Goal: Transaction & Acquisition: Purchase product/service

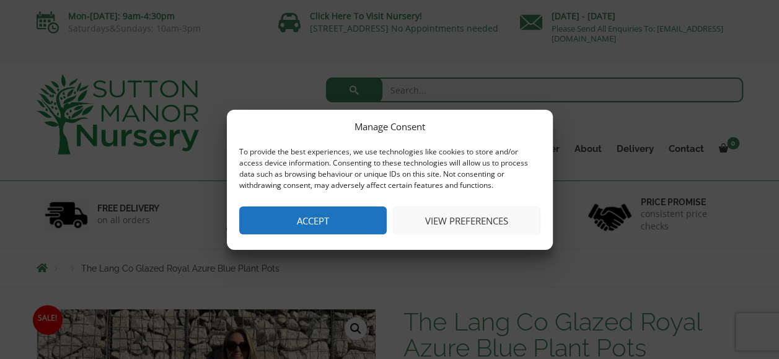
click at [306, 221] on button "Accept" at bounding box center [312, 220] width 147 height 28
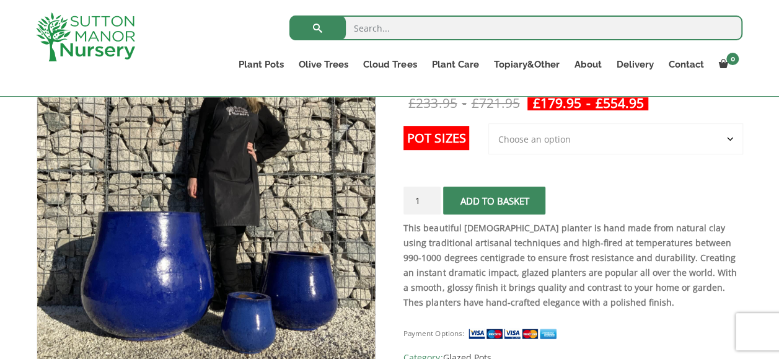
scroll to position [186, 0]
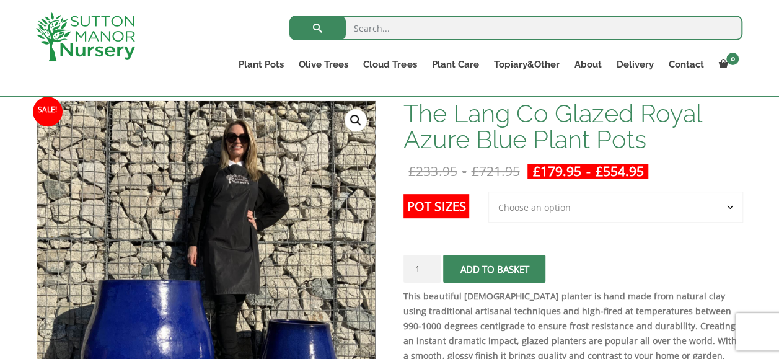
click at [729, 207] on select "Choose an option 3rd to Largest Pot In The Picture 2nd to Largest Pot In The Pi…" at bounding box center [615, 206] width 255 height 31
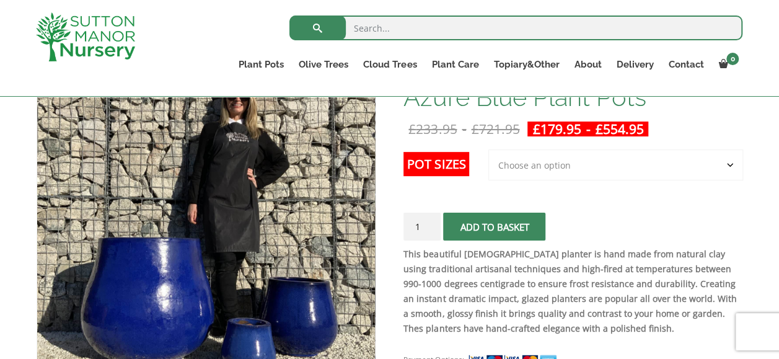
scroll to position [248, 0]
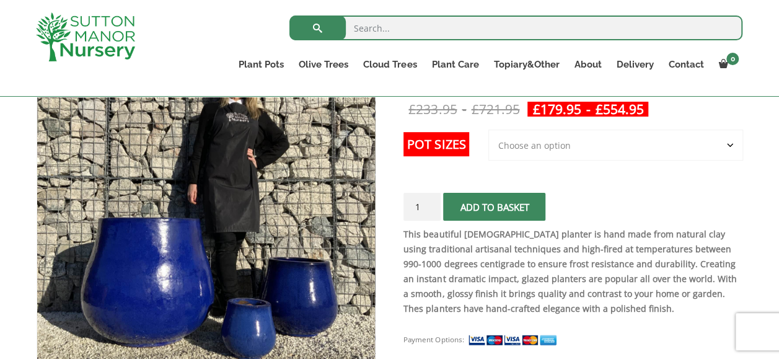
click at [732, 142] on select "Choose an option 3rd to Largest Pot In The Picture 2nd to Largest Pot In The Pi…" at bounding box center [615, 145] width 255 height 31
click at [489, 130] on select "Choose an option 3rd to Largest Pot In The Picture 2nd to Largest Pot In The Pi…" at bounding box center [615, 145] width 255 height 31
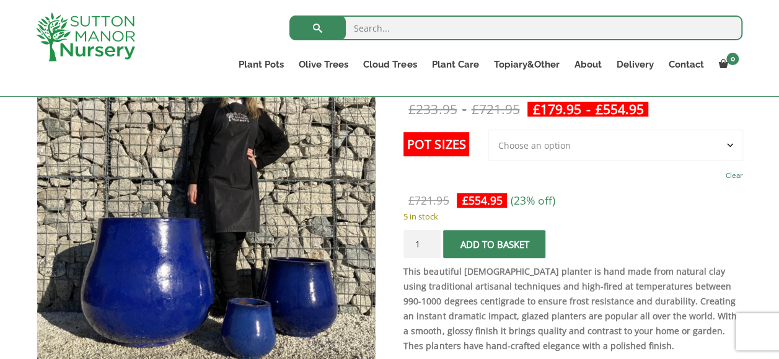
click at [732, 147] on select "Choose an option 3rd to Largest Pot In The Picture 2nd to Largest Pot In The Pi…" at bounding box center [615, 145] width 255 height 31
click at [489, 130] on select "Choose an option 3rd to Largest Pot In The Picture 2nd to Largest Pot In The Pi…" at bounding box center [615, 145] width 255 height 31
select select "2nd to Largest Pot In The Picture"
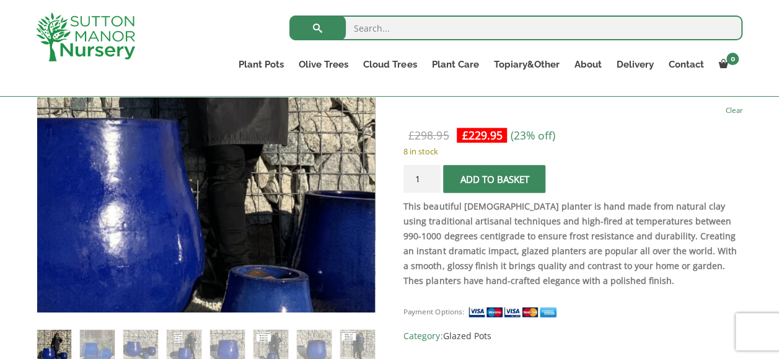
scroll to position [434, 0]
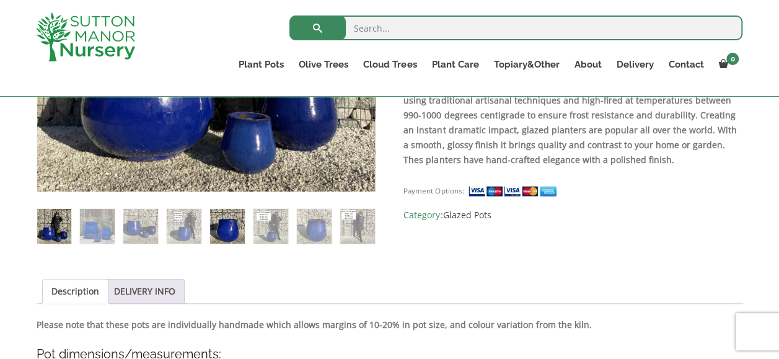
click at [231, 229] on img at bounding box center [227, 226] width 34 height 34
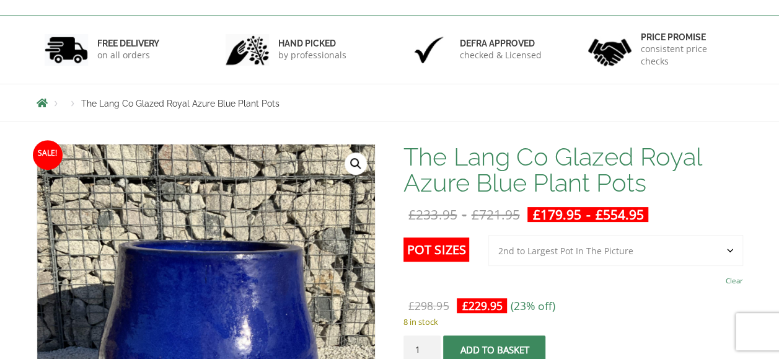
scroll to position [0, 0]
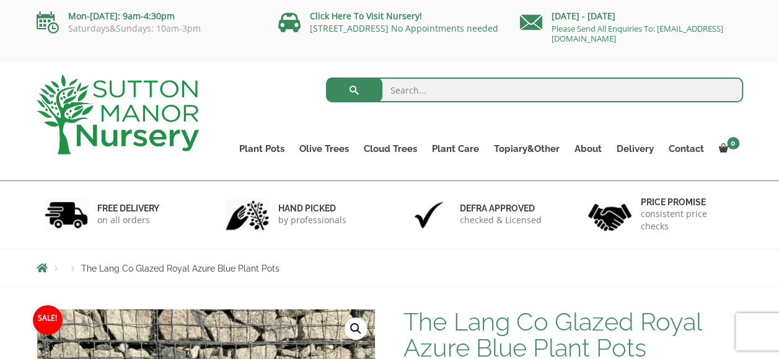
click at [425, 84] on input "search" at bounding box center [534, 89] width 417 height 25
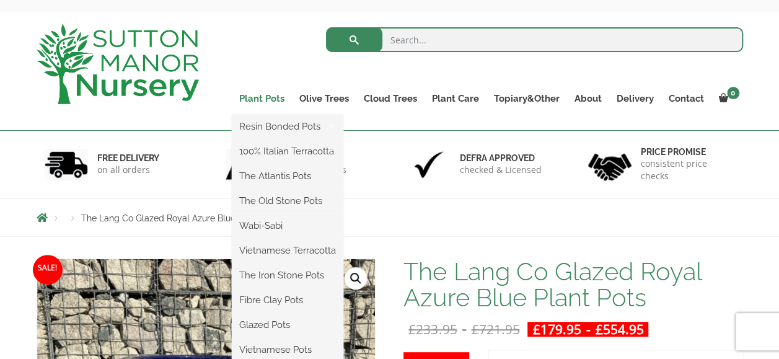
scroll to position [62, 0]
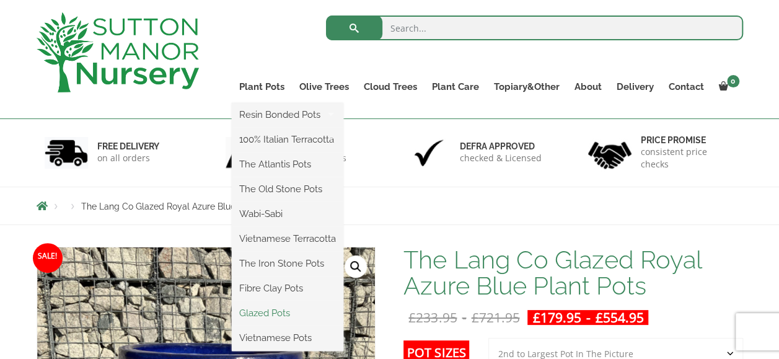
click at [271, 313] on link "Glazed Pots" at bounding box center [288, 313] width 112 height 19
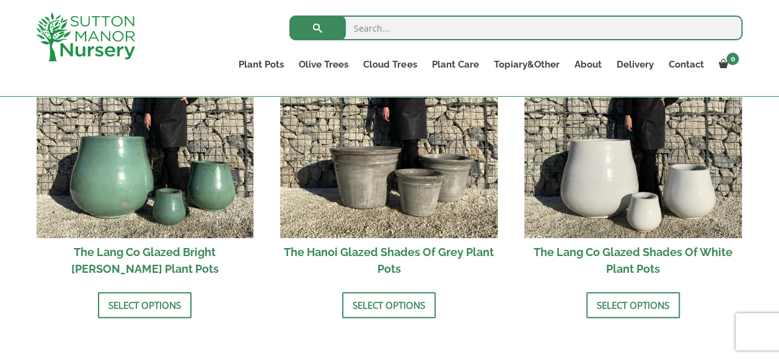
scroll to position [1363, 0]
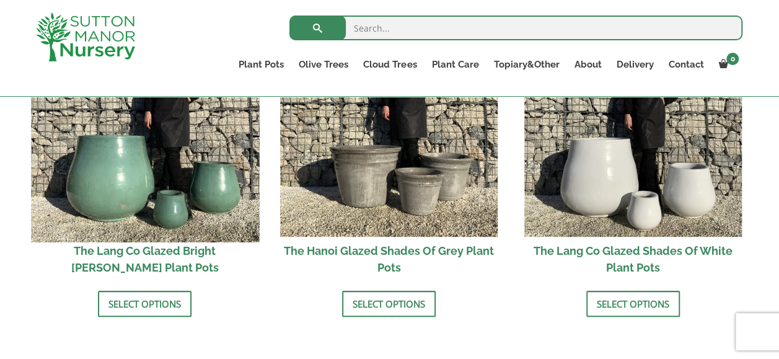
click at [141, 175] on img at bounding box center [145, 128] width 228 height 228
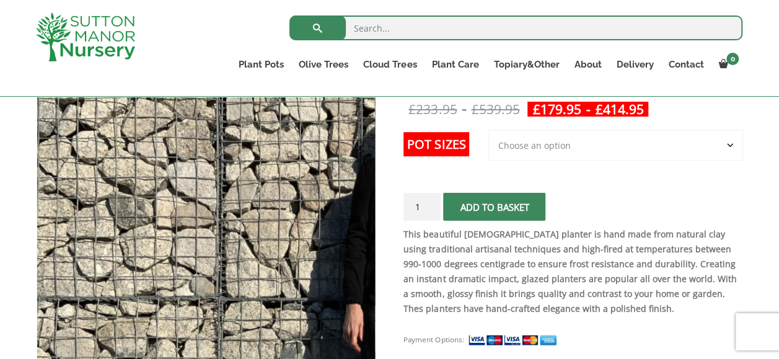
scroll to position [372, 0]
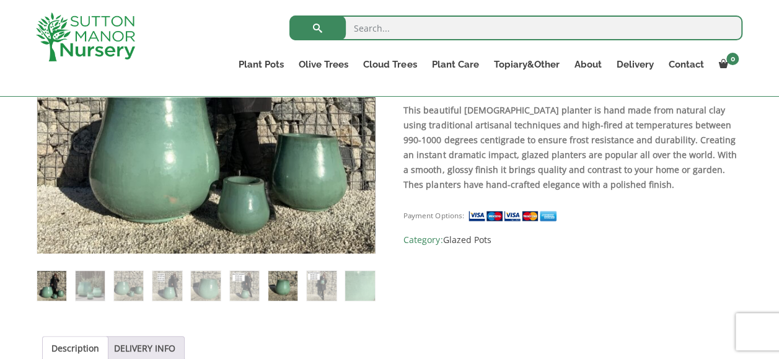
click at [283, 288] on img at bounding box center [282, 285] width 29 height 29
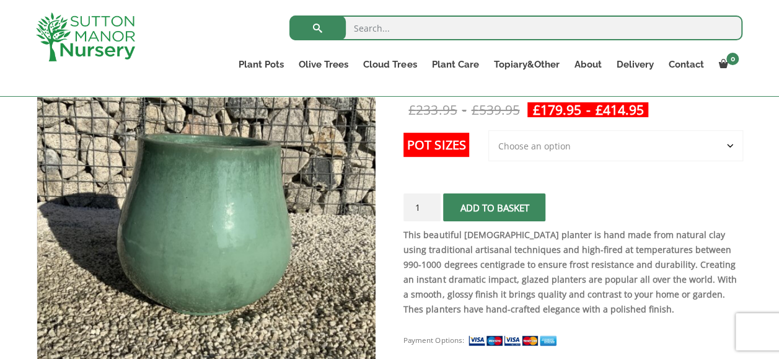
scroll to position [186, 0]
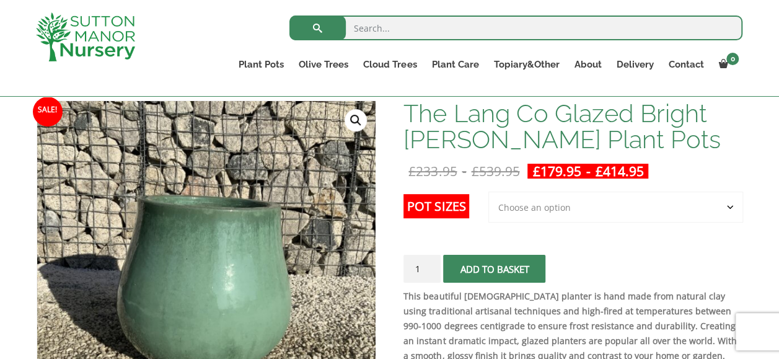
click at [733, 205] on select "Choose an option 3rd to Largest Pot In The Picture 2nd to Largest Pot In The Pi…" at bounding box center [615, 206] width 255 height 31
click at [489, 191] on select "Choose an option 3rd to Largest Pot In The Picture 2nd to Largest Pot In The Pi…" at bounding box center [615, 206] width 255 height 31
select select "2nd to Largest Pot In The Picture"
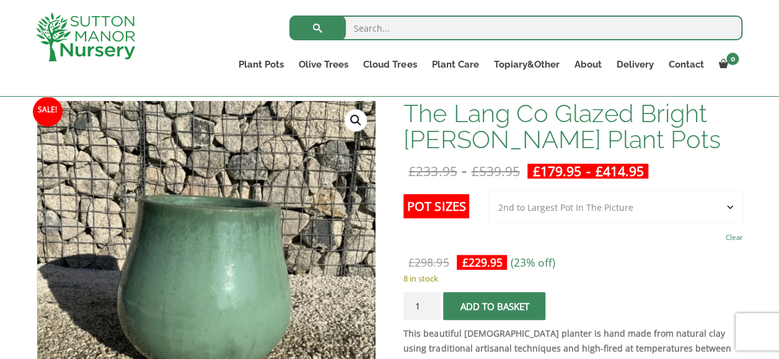
click at [495, 306] on span "submit" at bounding box center [495, 306] width 0 height 0
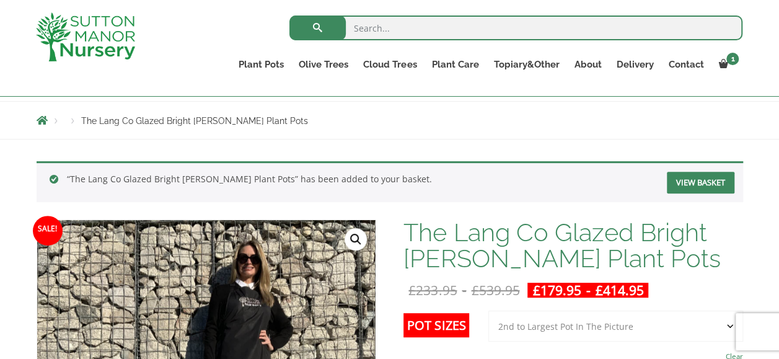
scroll to position [186, 0]
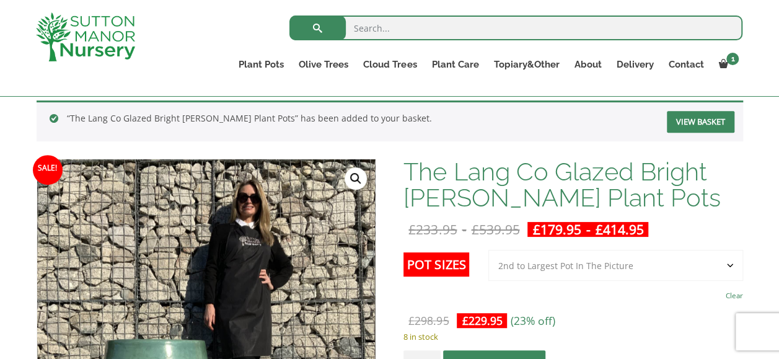
click at [683, 120] on link "View basket" at bounding box center [701, 122] width 68 height 22
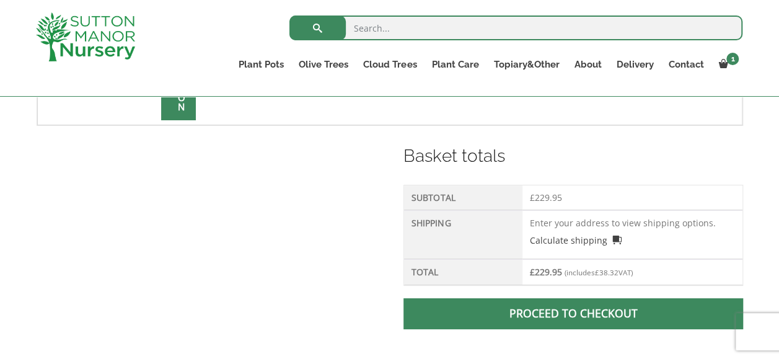
scroll to position [496, 0]
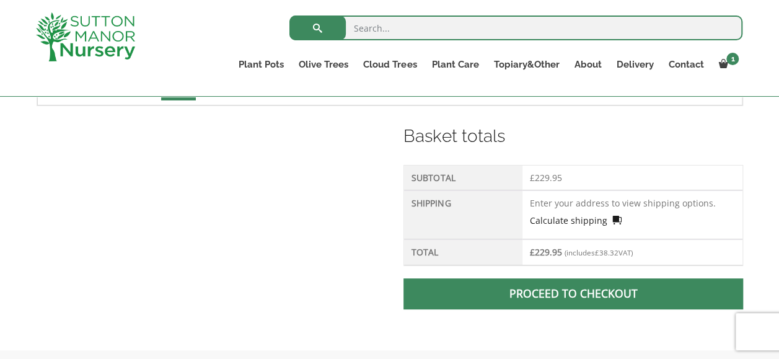
click at [547, 218] on link "Calculate shipping" at bounding box center [576, 220] width 92 height 13
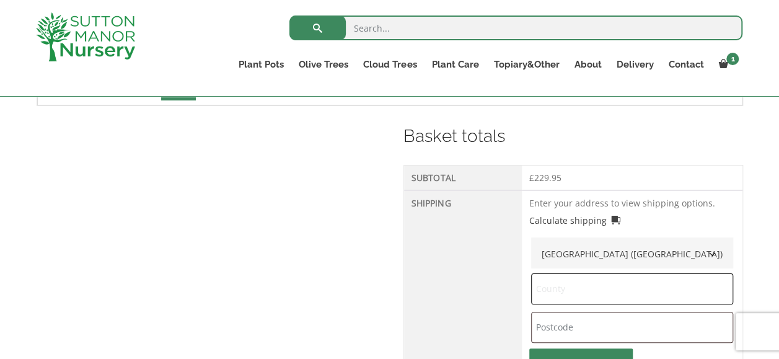
click at [580, 284] on input "text" at bounding box center [632, 288] width 202 height 31
click at [598, 325] on input "text" at bounding box center [632, 327] width 202 height 31
type input "RM14 3QH"
click at [578, 289] on input "text" at bounding box center [632, 288] width 202 height 31
type input "[GEOGRAPHIC_DATA]"
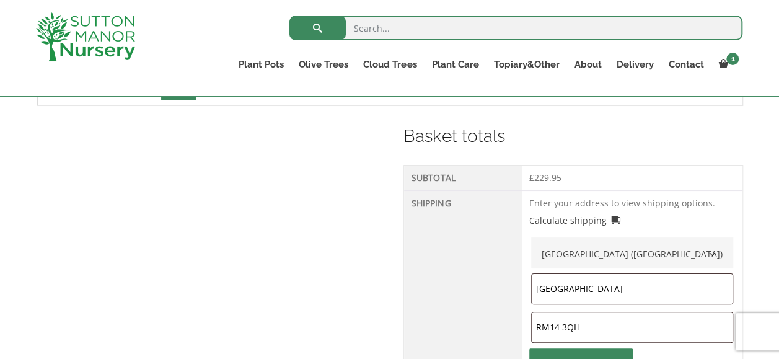
click at [760, 256] on div "Product Price Quantity Total × The Lang Co Glazed Bright [PERSON_NAME] Plant Po…" at bounding box center [389, 175] width 779 height 650
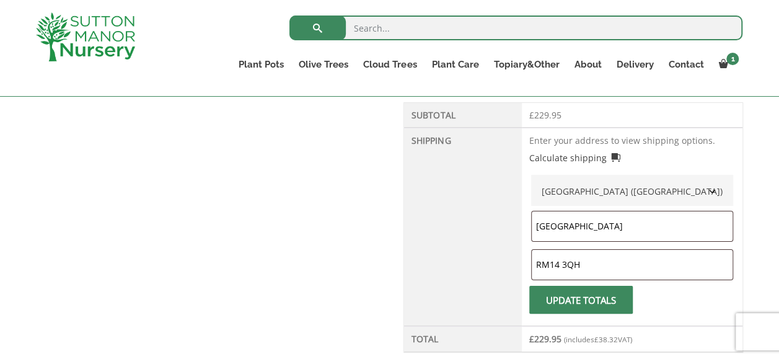
scroll to position [620, 0]
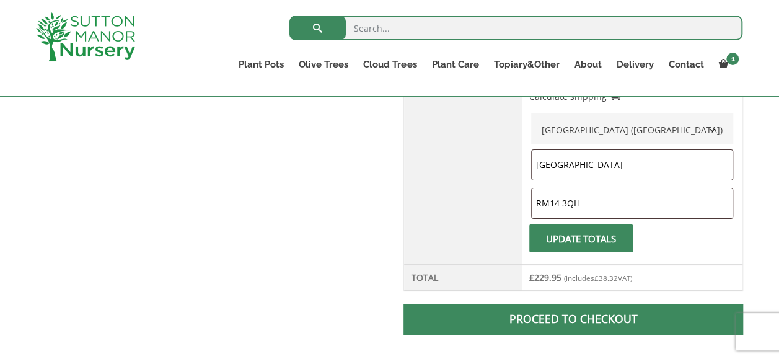
click at [581, 238] on span "submit" at bounding box center [581, 238] width 0 height 0
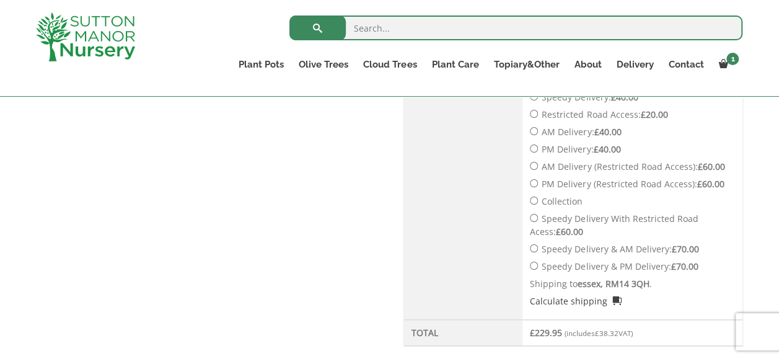
scroll to position [547, 0]
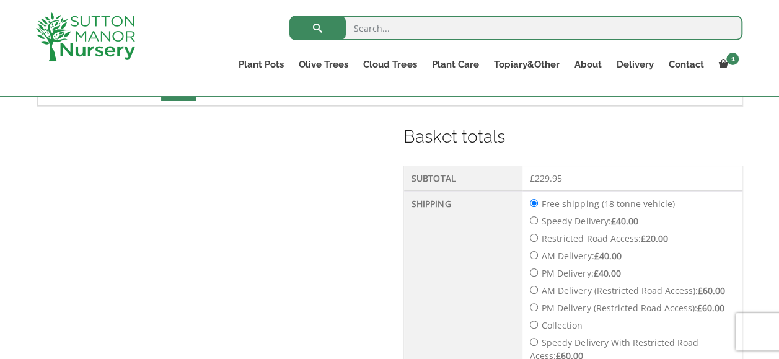
click at [534, 221] on input "Speedy Delivery: £ 40.00" at bounding box center [534, 220] width 8 height 8
radio input "true"
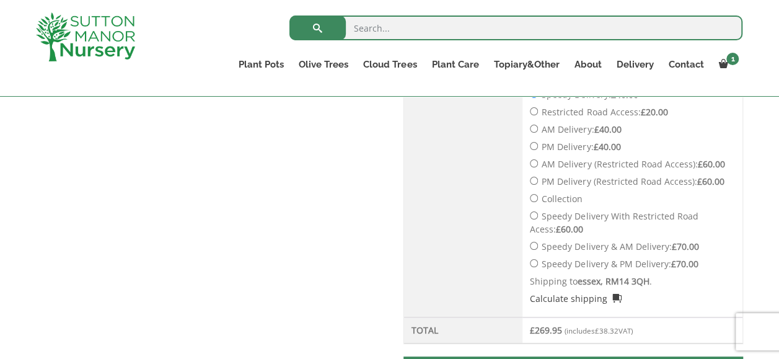
scroll to position [732, 0]
